Goal: Transaction & Acquisition: Purchase product/service

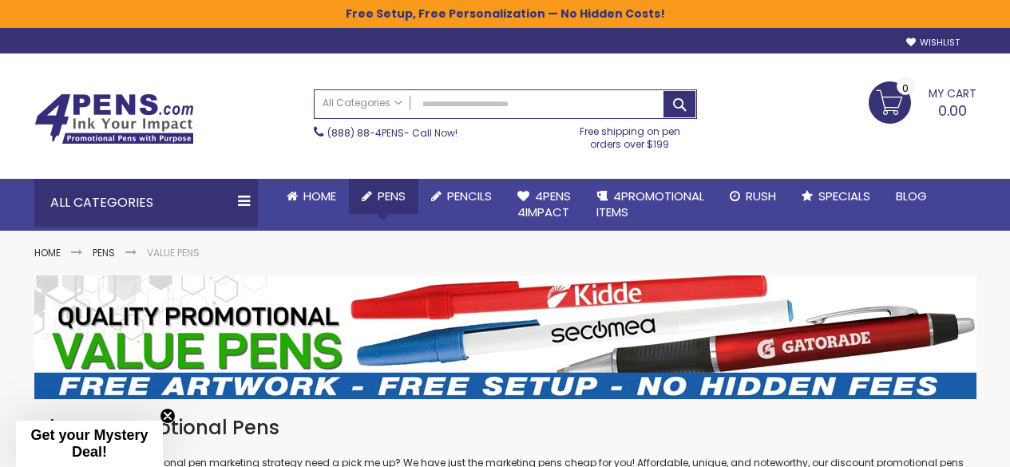
click at [386, 193] on span "Pens" at bounding box center [392, 196] width 28 height 17
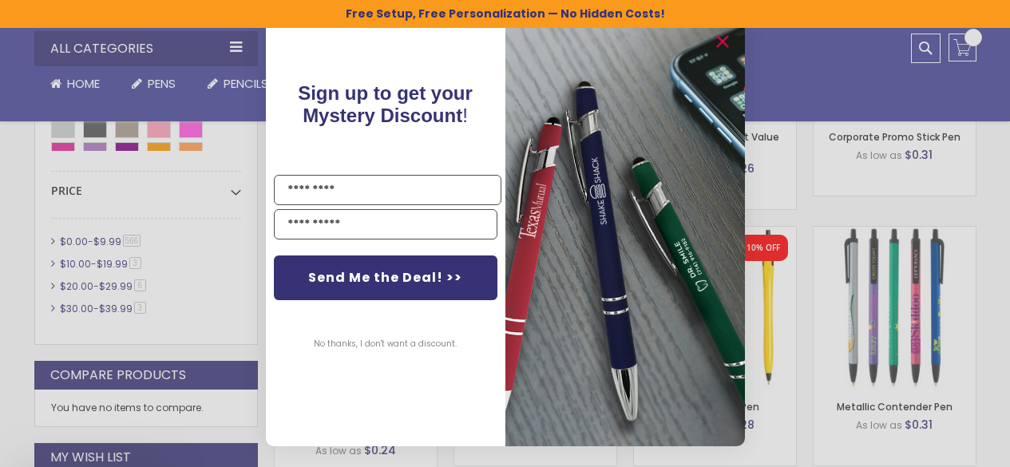
scroll to position [878, 0]
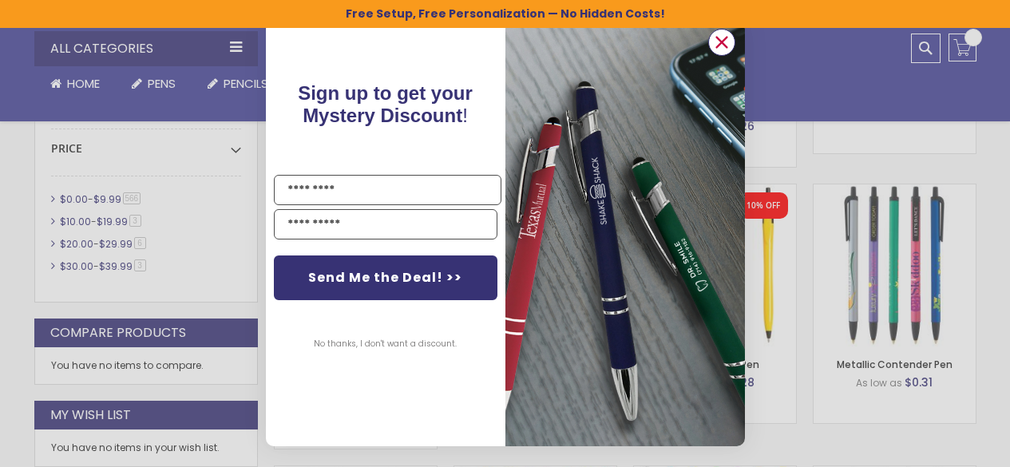
drag, startPoint x: 722, startPoint y: 47, endPoint x: 699, endPoint y: 132, distance: 88.3
click at [702, 128] on div "Close dialog Sign up to get your Mystery Discount ! Name Send Me the Deal! >> N…" at bounding box center [505, 233] width 479 height 425
click at [358, 188] on input "Name" at bounding box center [387, 190] width 227 height 30
type input "*****"
type input "**********"
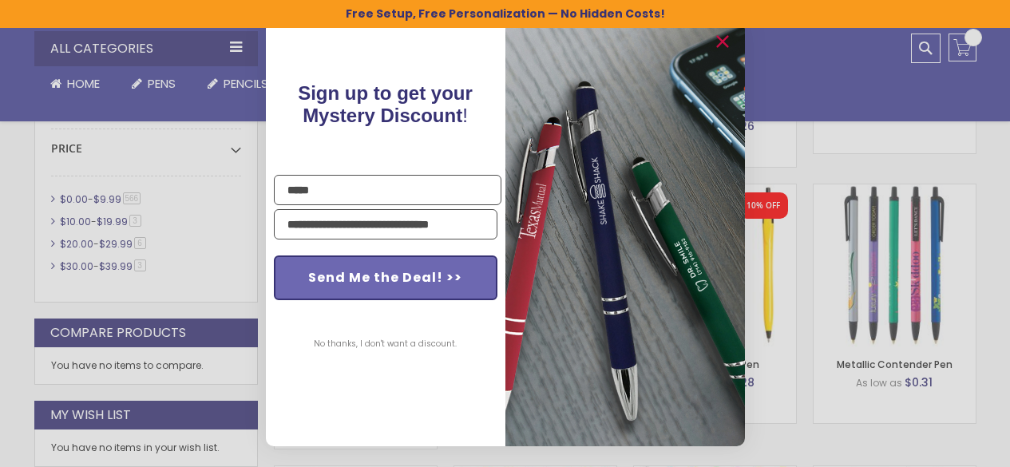
click at [403, 281] on button "Send Me the Deal! >>" at bounding box center [385, 277] width 223 height 45
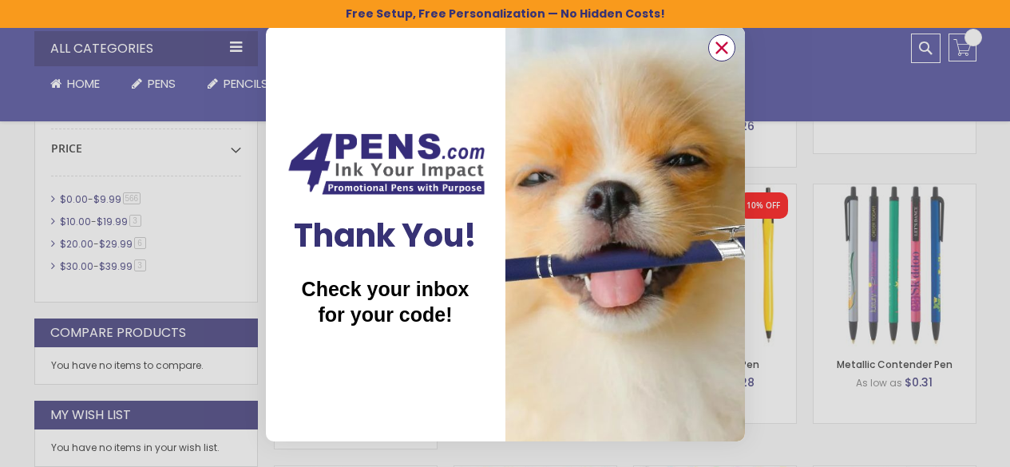
click at [716, 53] on icon "Close dialog" at bounding box center [721, 47] width 10 height 10
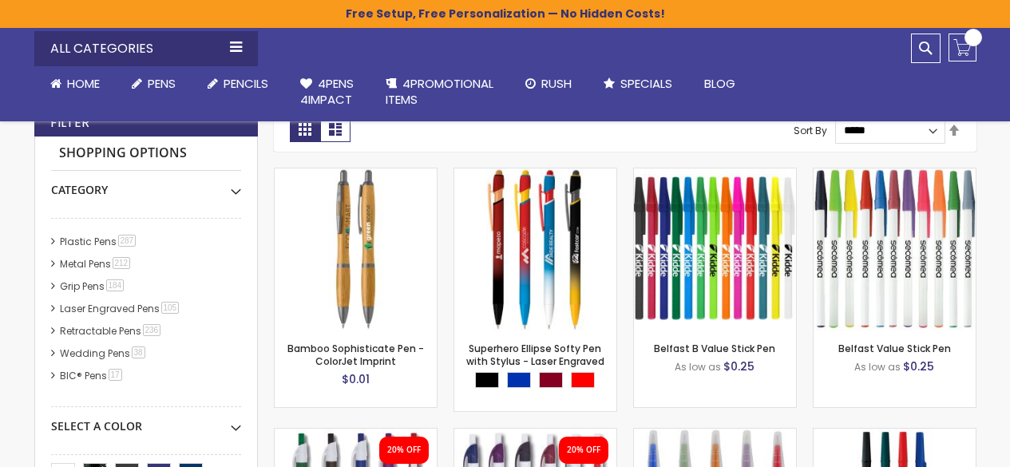
scroll to position [69, 0]
click at [82, 371] on link "Stylus Pens 135 item" at bounding box center [98, 374] width 84 height 14
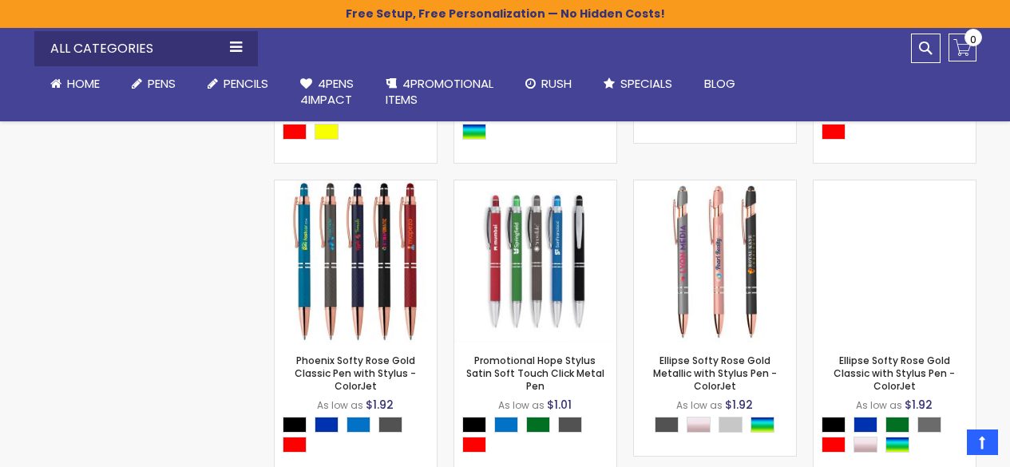
scroll to position [9128, 0]
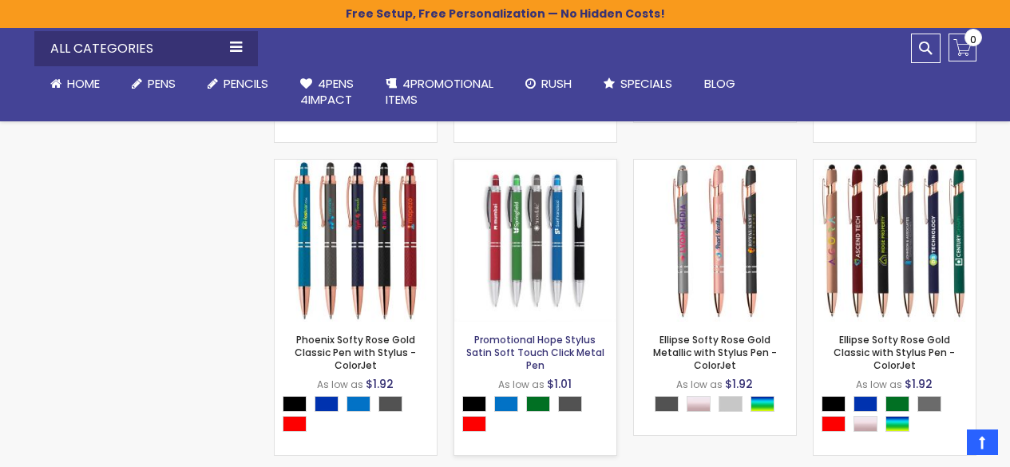
click at [552, 333] on link "Promotional Hope Stylus Satin Soft Touch Click Metal Pen" at bounding box center [535, 352] width 138 height 39
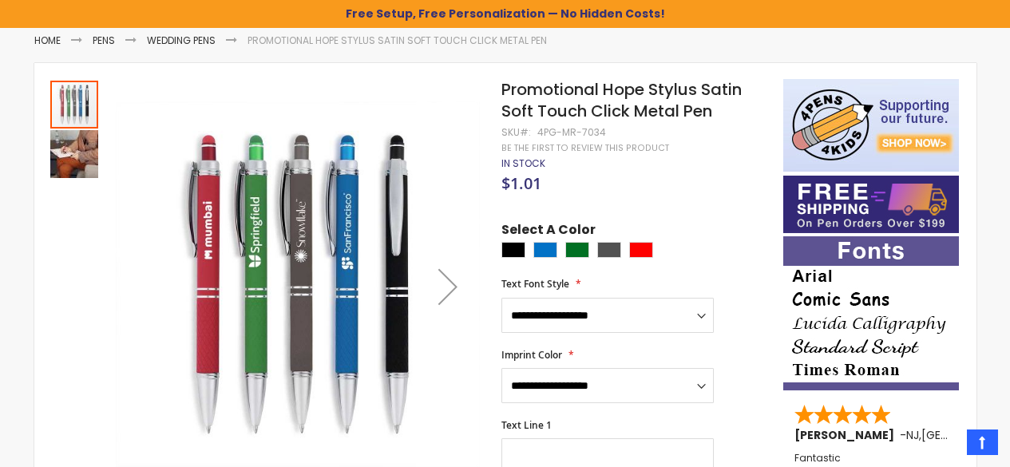
scroll to position [239, 0]
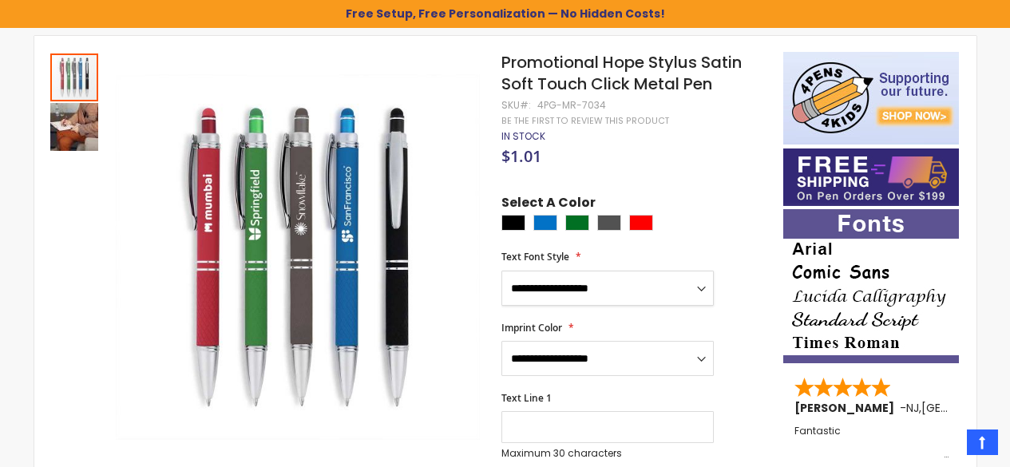
click at [704, 273] on select "**********" at bounding box center [607, 288] width 212 height 35
click at [712, 194] on div "Select A Color" at bounding box center [633, 215] width 265 height 42
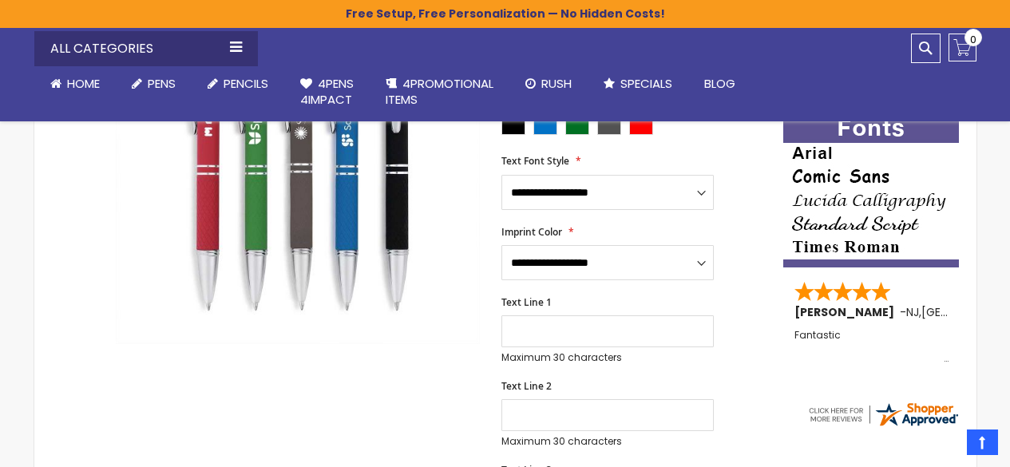
scroll to position [317, 0]
